Goal: Task Accomplishment & Management: Manage account settings

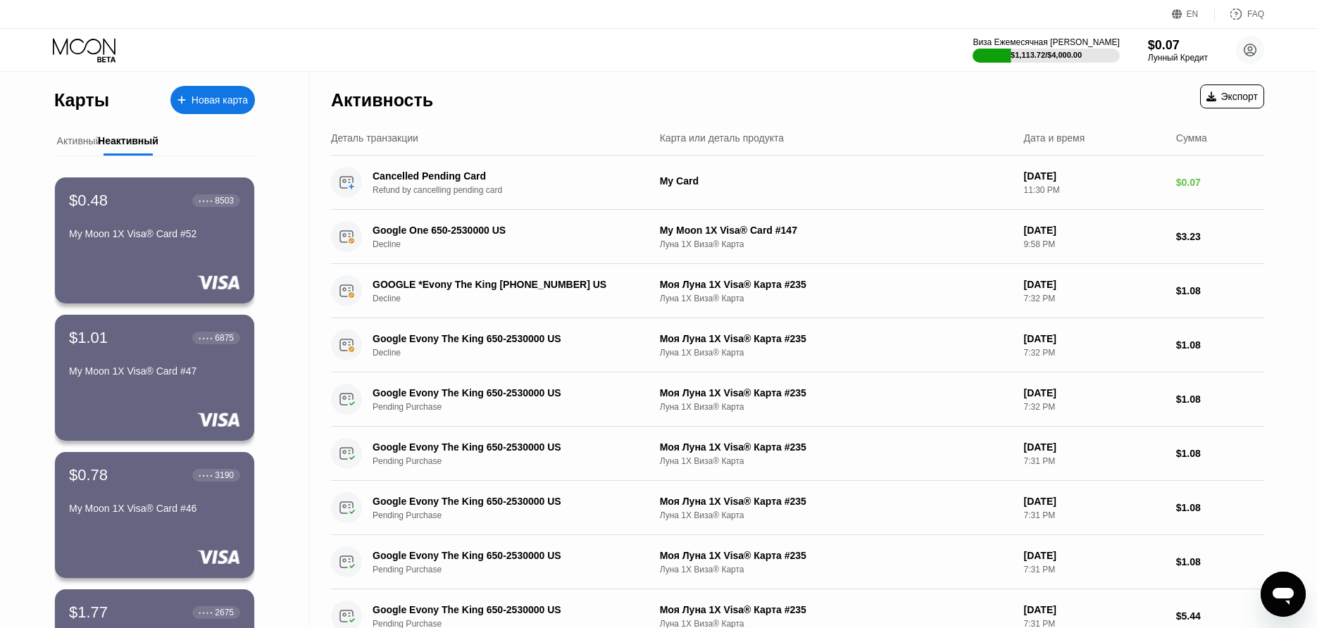
click at [85, 136] on div "Активный" at bounding box center [79, 140] width 44 height 11
click at [82, 141] on div "Активный" at bounding box center [79, 140] width 44 height 11
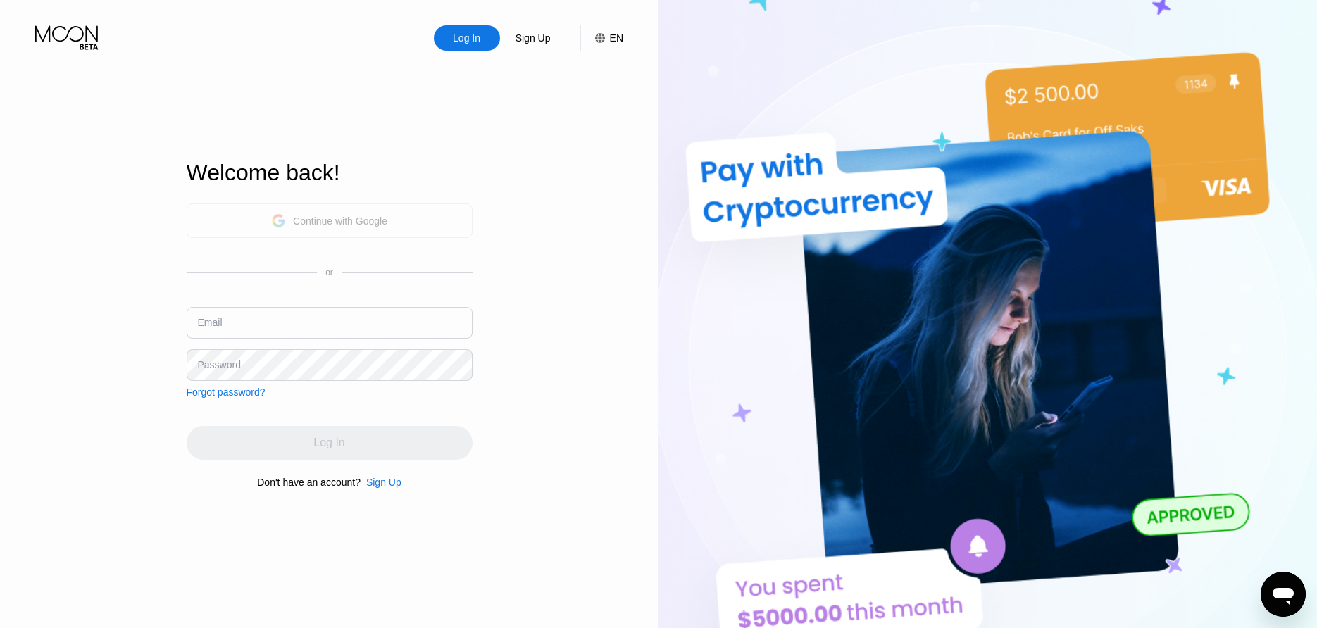
click at [440, 221] on div "Continue with Google" at bounding box center [330, 221] width 286 height 35
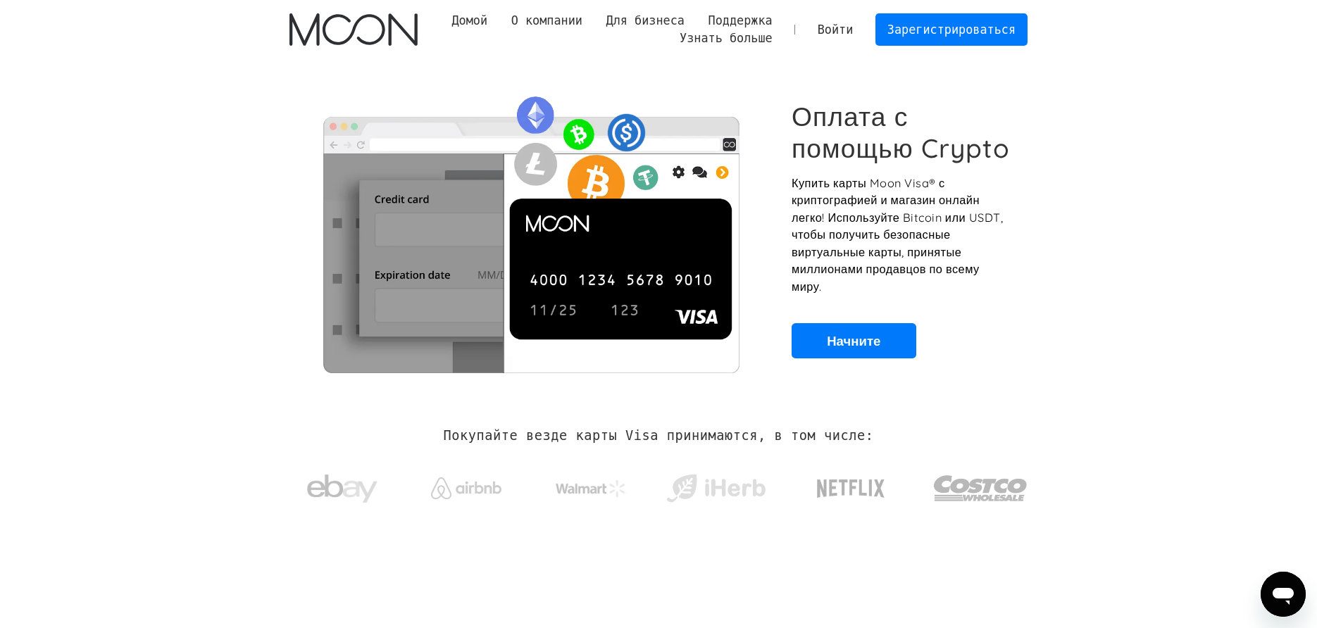
click at [827, 25] on link "Войти" at bounding box center [835, 29] width 59 height 31
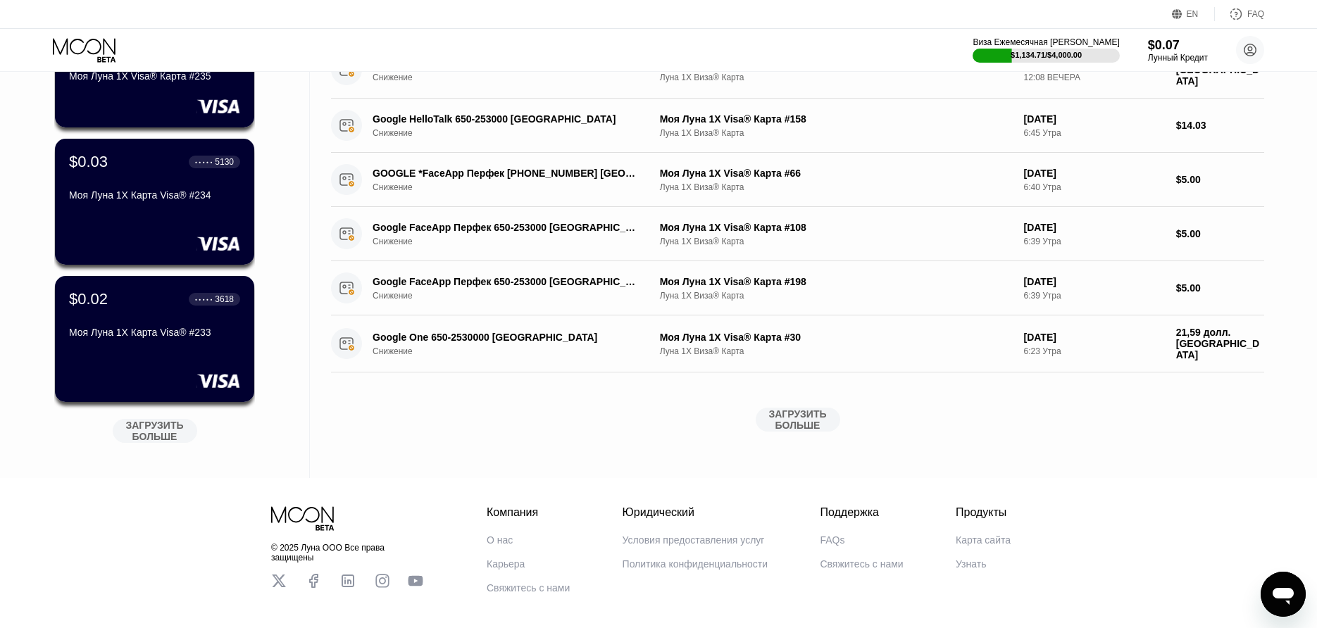
scroll to position [494, 0]
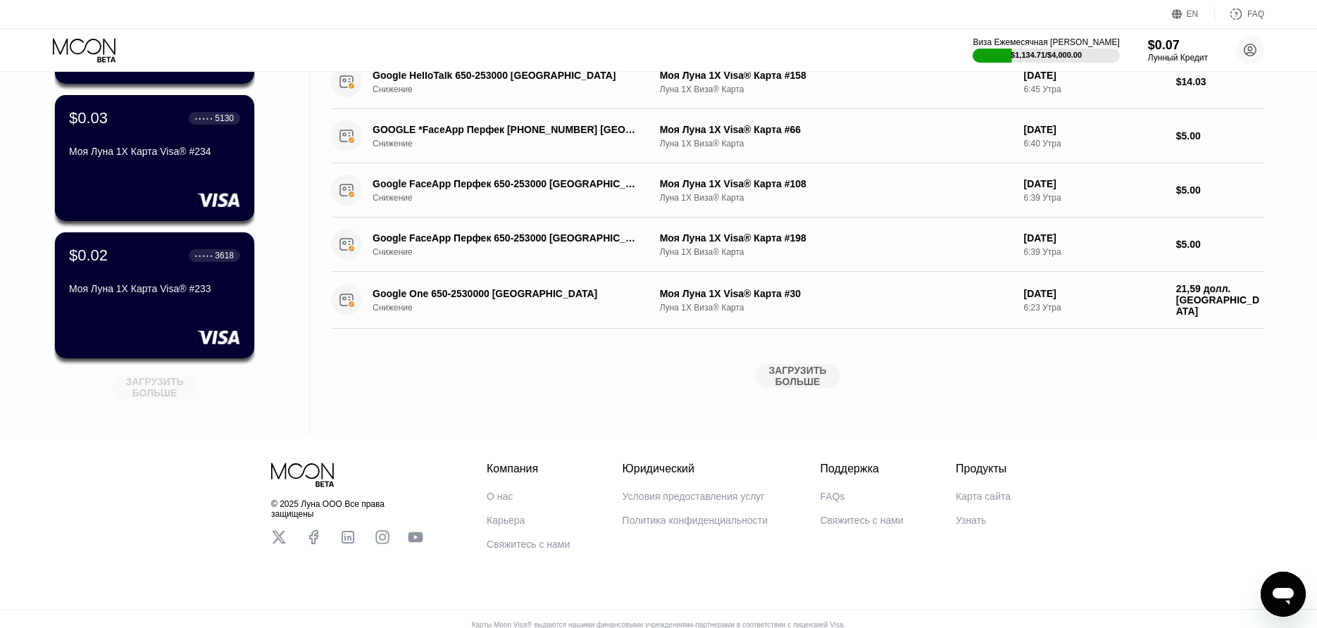
click at [168, 380] on div "ЗАГРУЗИТЬ БОЛЬШЕ" at bounding box center [155, 387] width 70 height 24
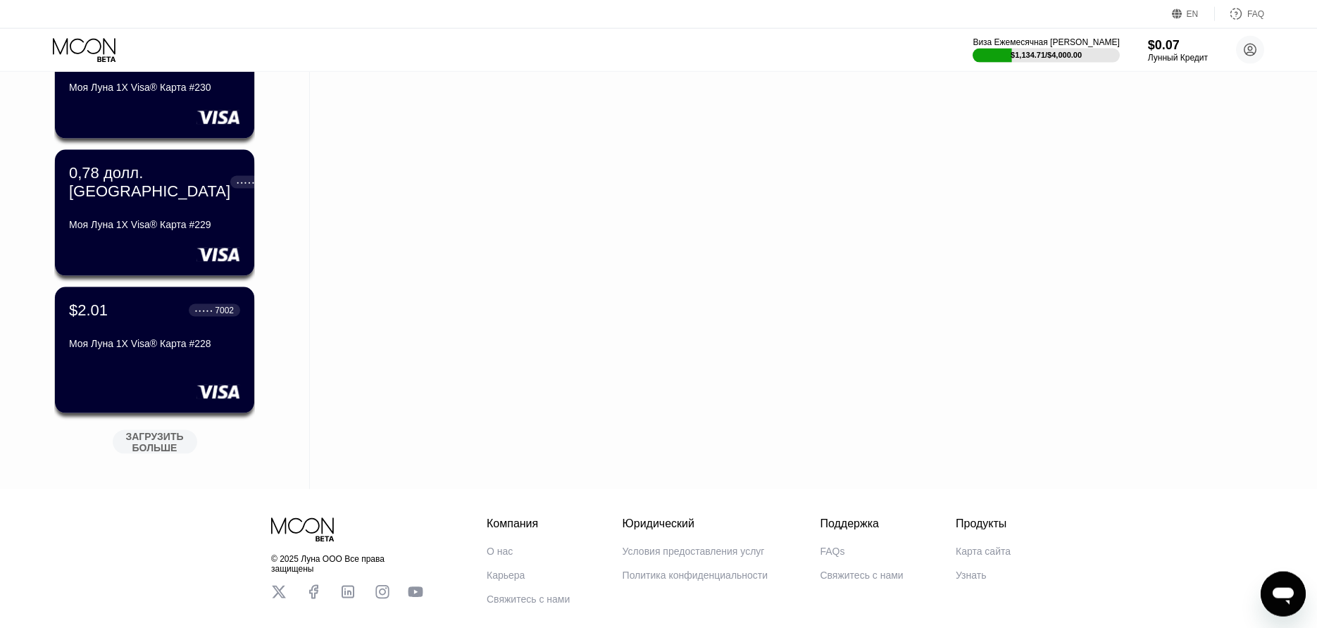
scroll to position [1128, 0]
click at [170, 451] on div "ЗАГРУЗИТЬ БОЛЬШЕ" at bounding box center [155, 441] width 70 height 24
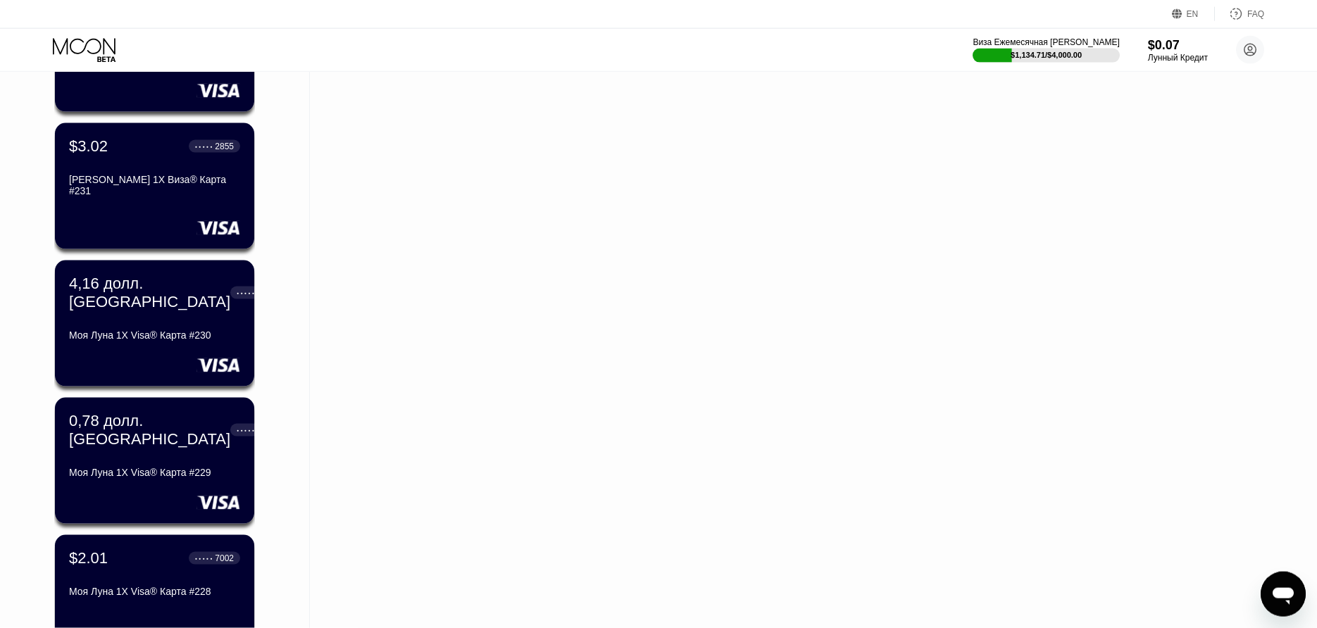
scroll to position [827, 0]
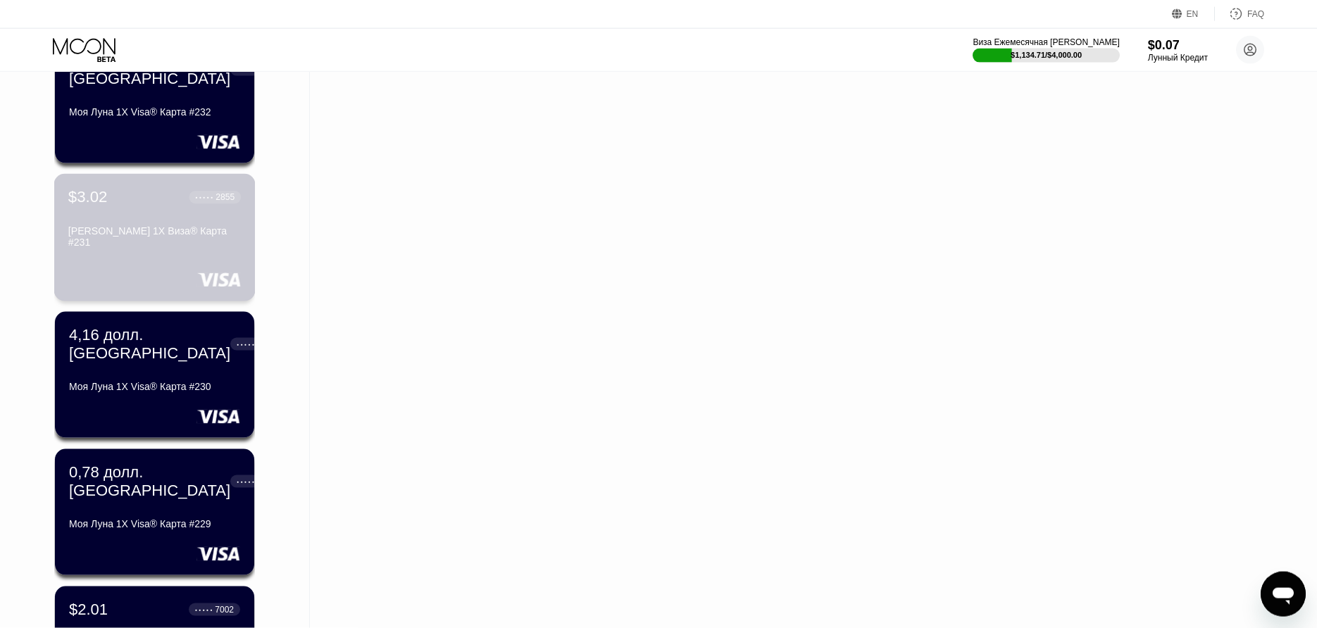
click at [160, 286] on div at bounding box center [154, 280] width 173 height 14
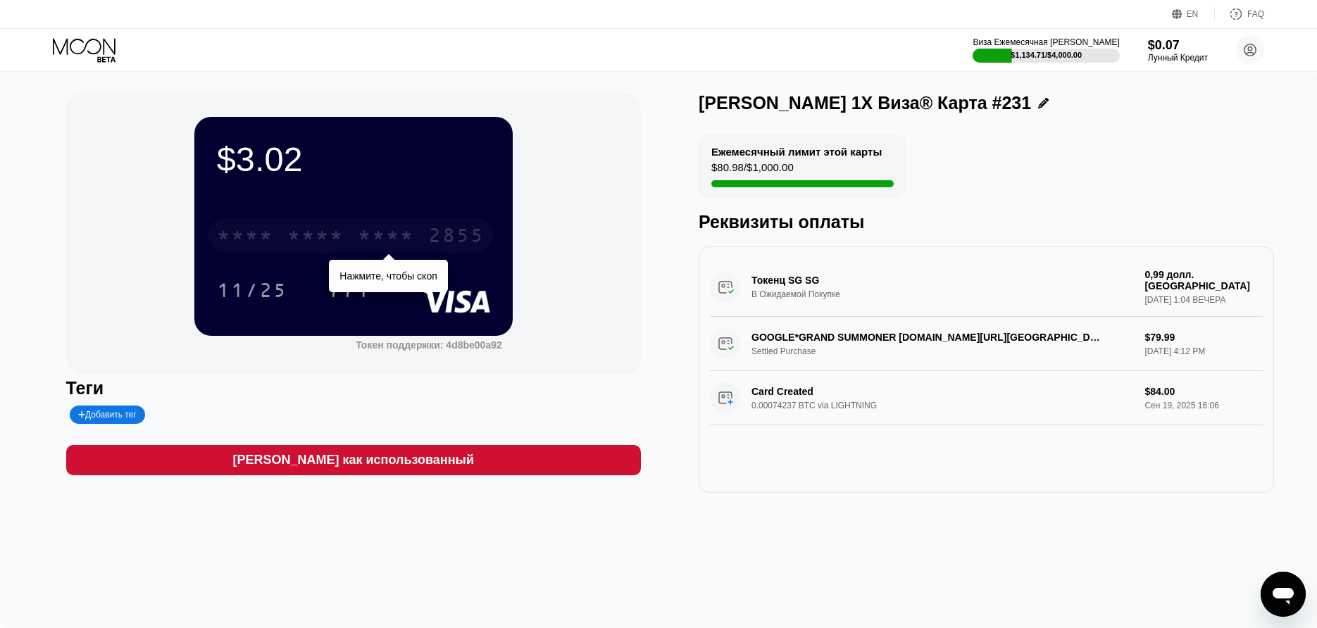
click at [333, 251] on div "**** **** **** 2855" at bounding box center [351, 235] width 285 height 35
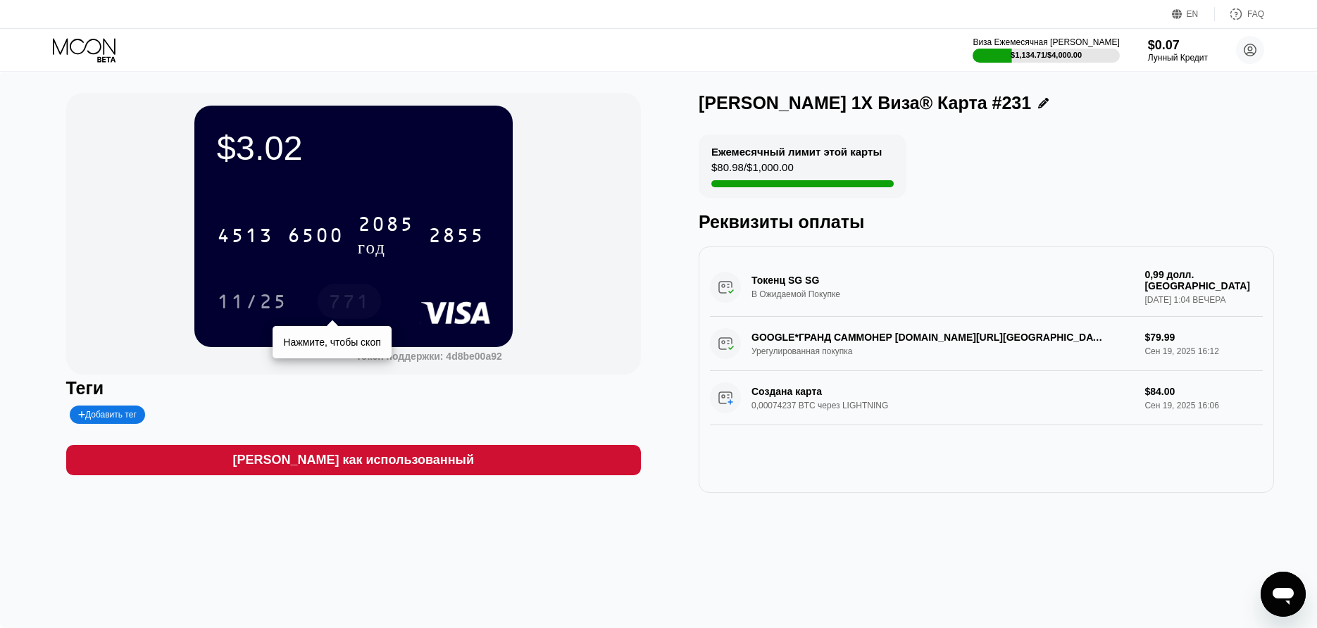
click at [341, 304] on div "771" at bounding box center [349, 303] width 42 height 23
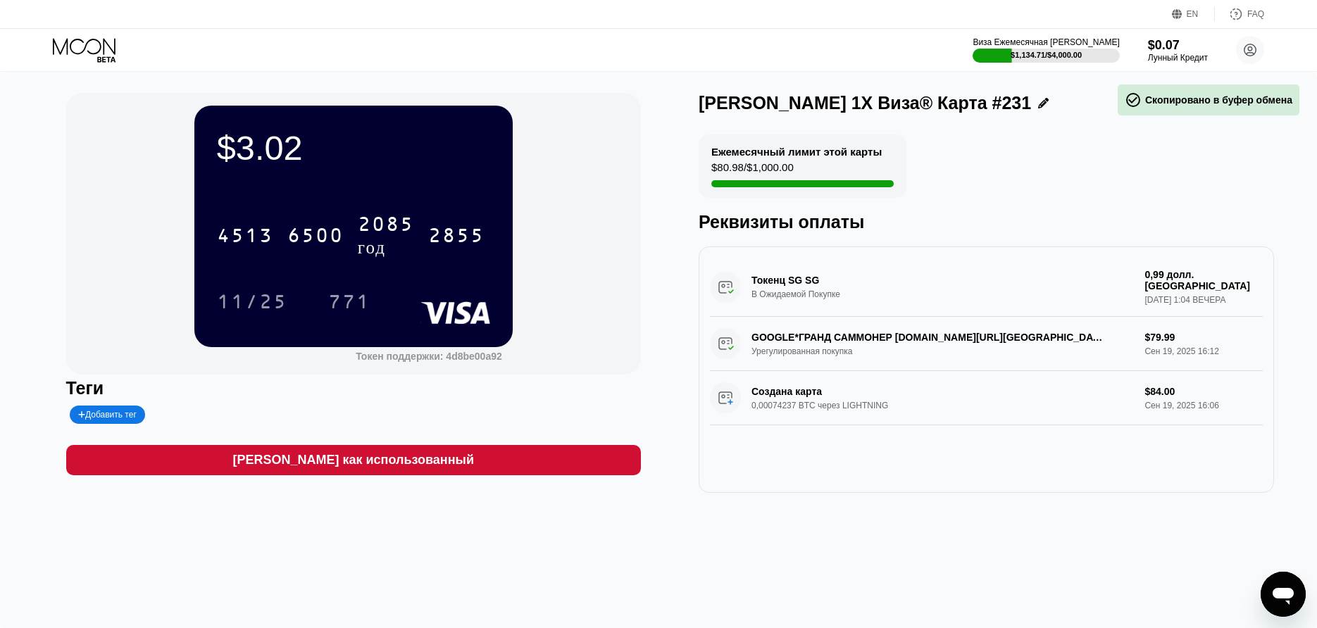
click at [79, 52] on icon at bounding box center [86, 50] width 66 height 25
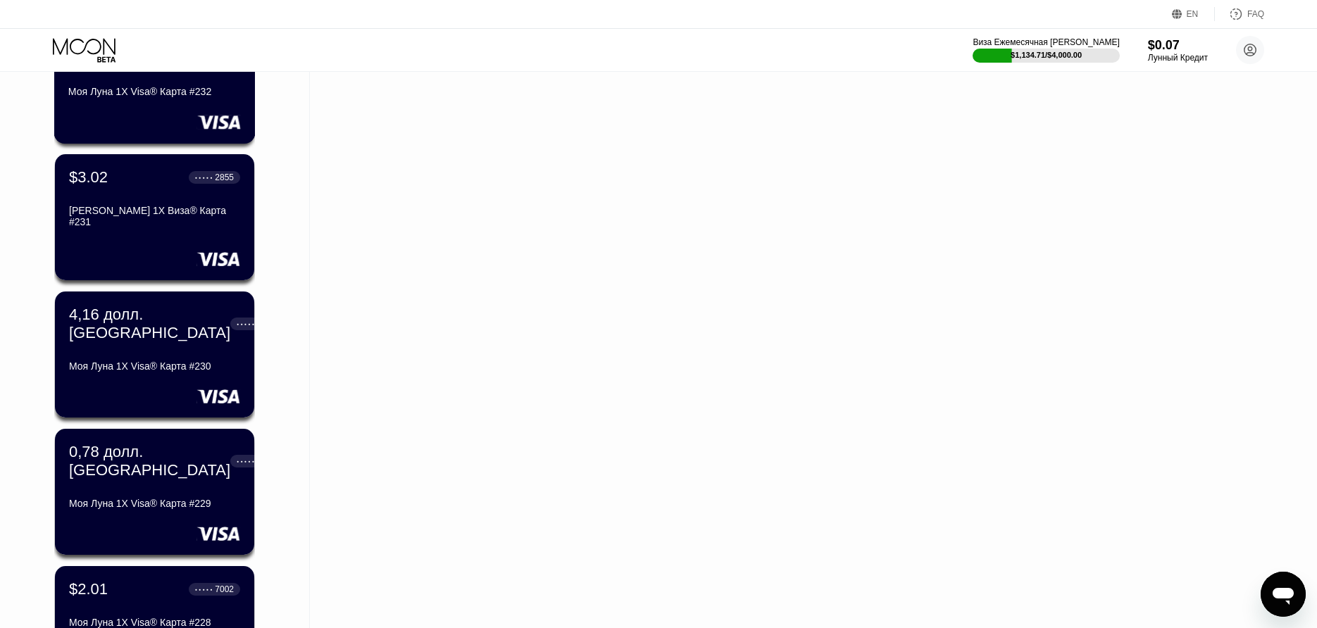
scroll to position [855, 0]
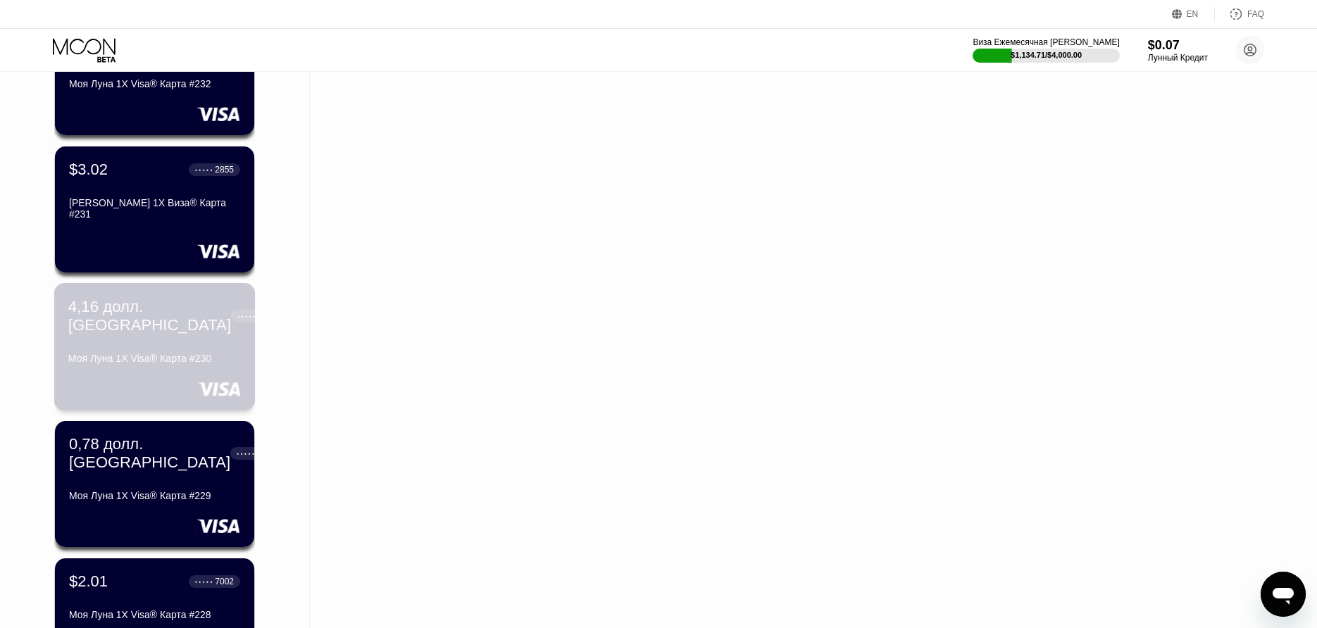
click at [156, 309] on div "4,16 долл. США" at bounding box center [149, 315] width 163 height 37
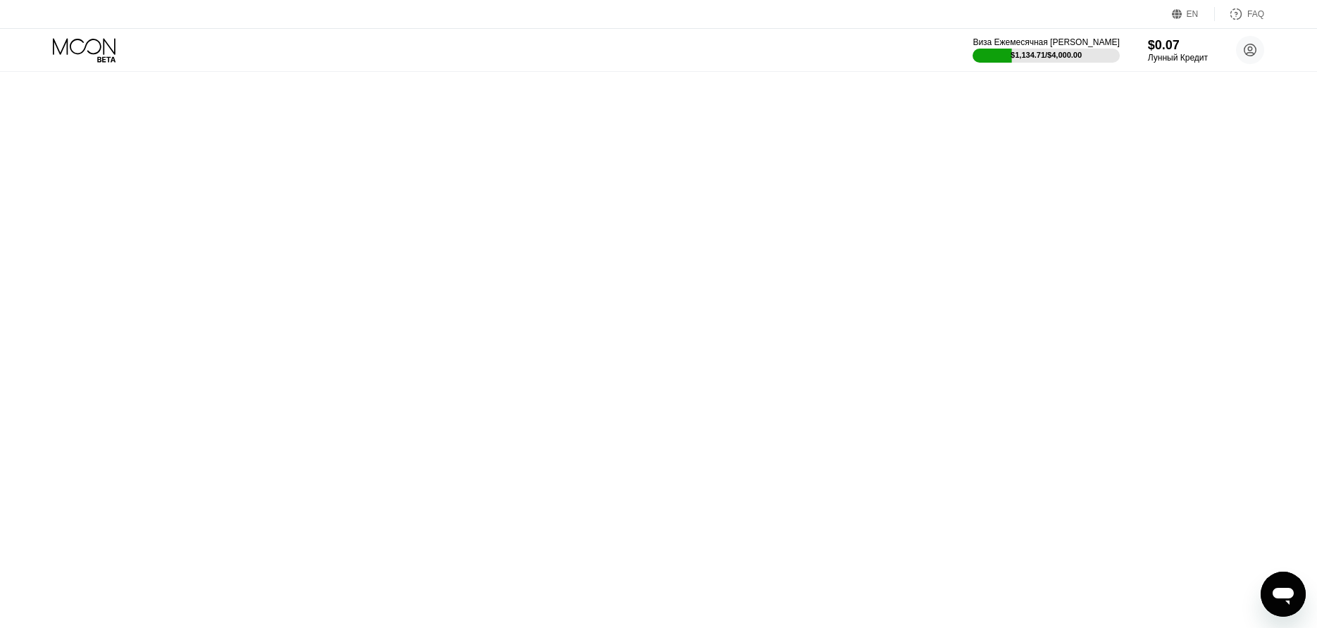
scroll to position [0, 0]
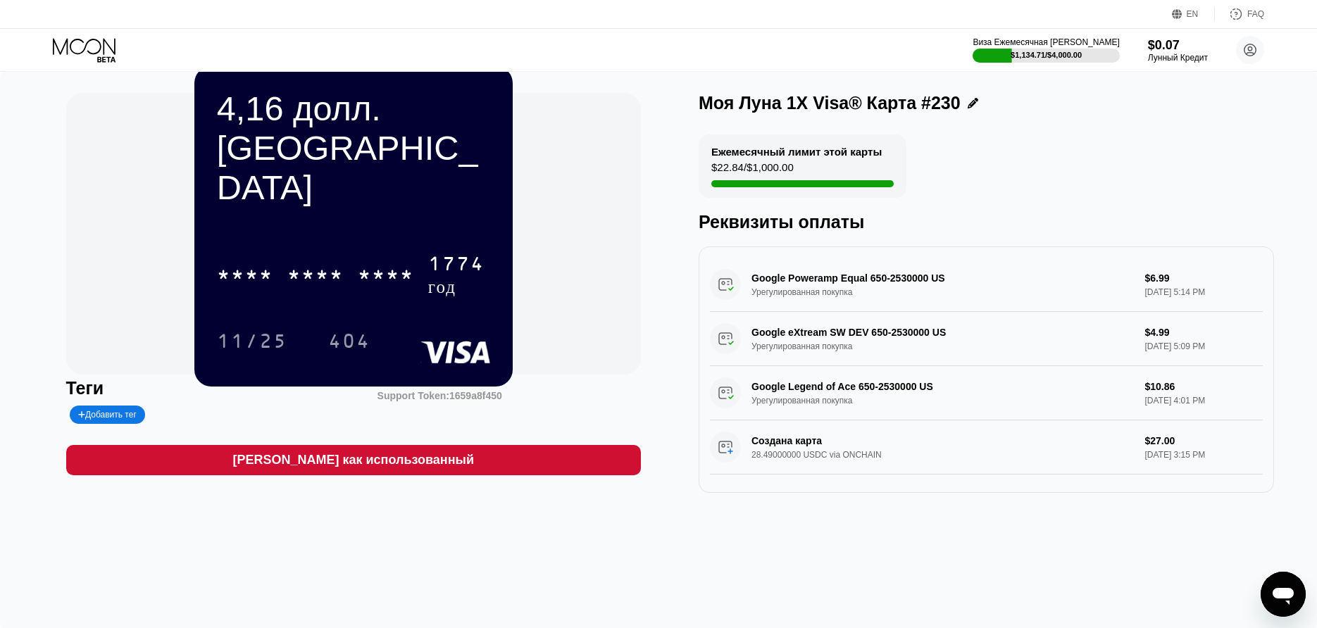
click at [332, 255] on div "* * * * * * * * * * * * 1774 год" at bounding box center [351, 275] width 285 height 58
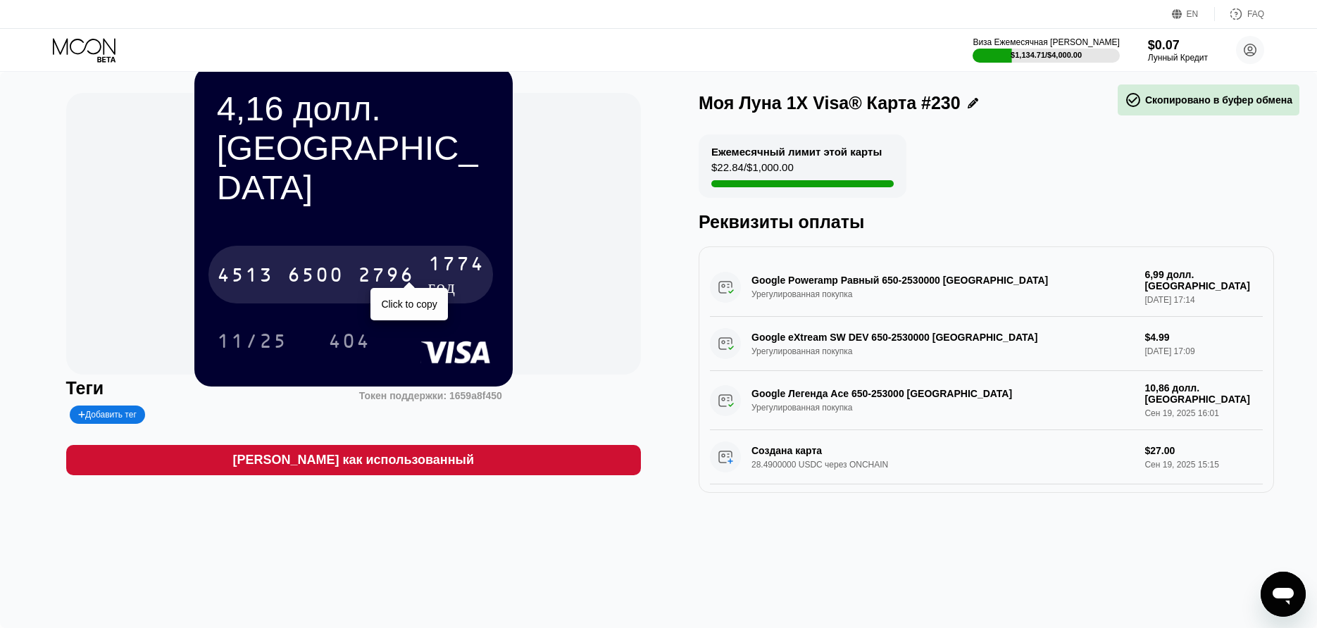
click at [365, 266] on div "2796" at bounding box center [386, 277] width 56 height 23
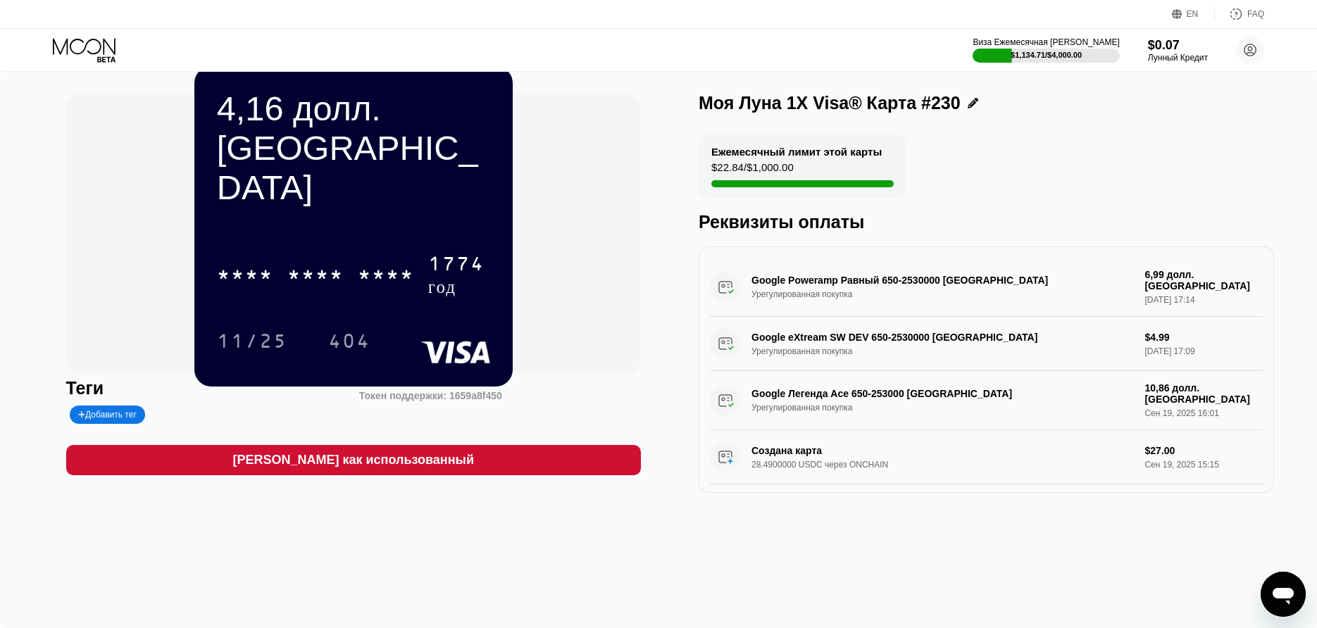
click at [108, 62] on icon at bounding box center [86, 50] width 66 height 25
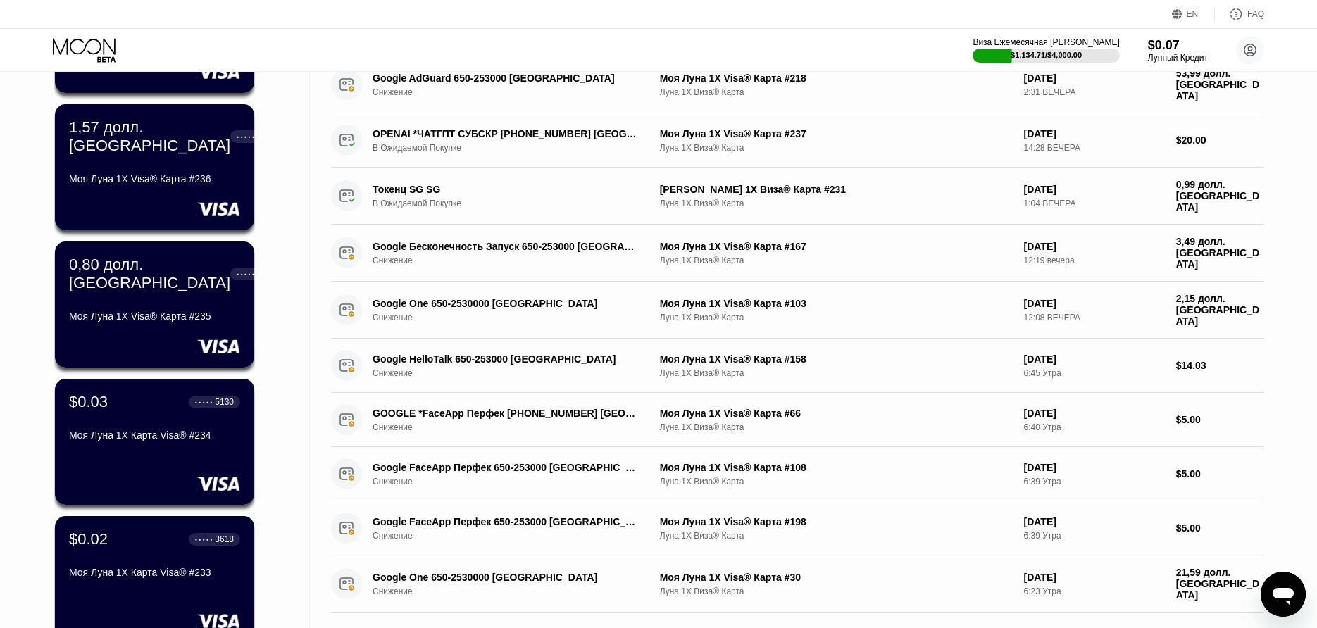
scroll to position [218, 0]
